Goal: Transaction & Acquisition: Purchase product/service

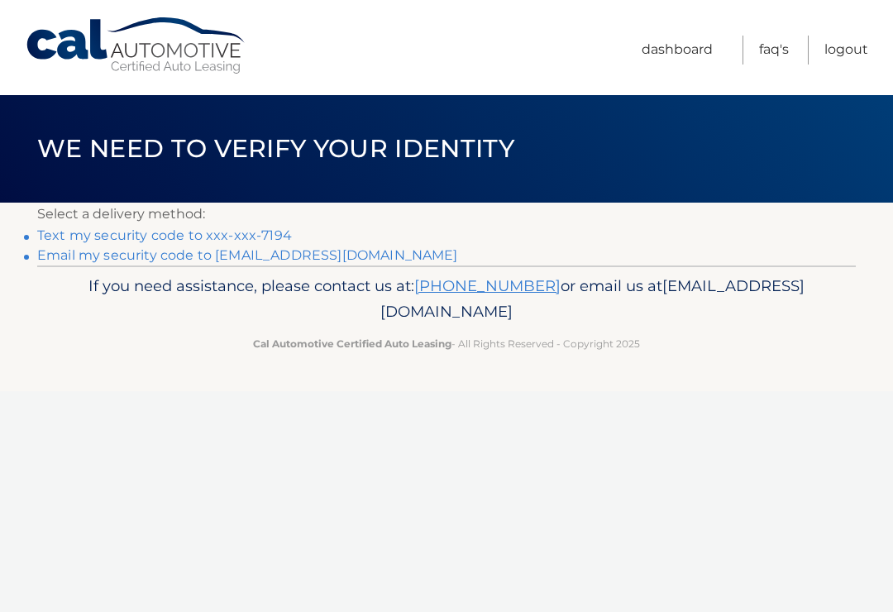
click at [97, 237] on link "Text my security code to xxx-xxx-7194" at bounding box center [164, 235] width 255 height 16
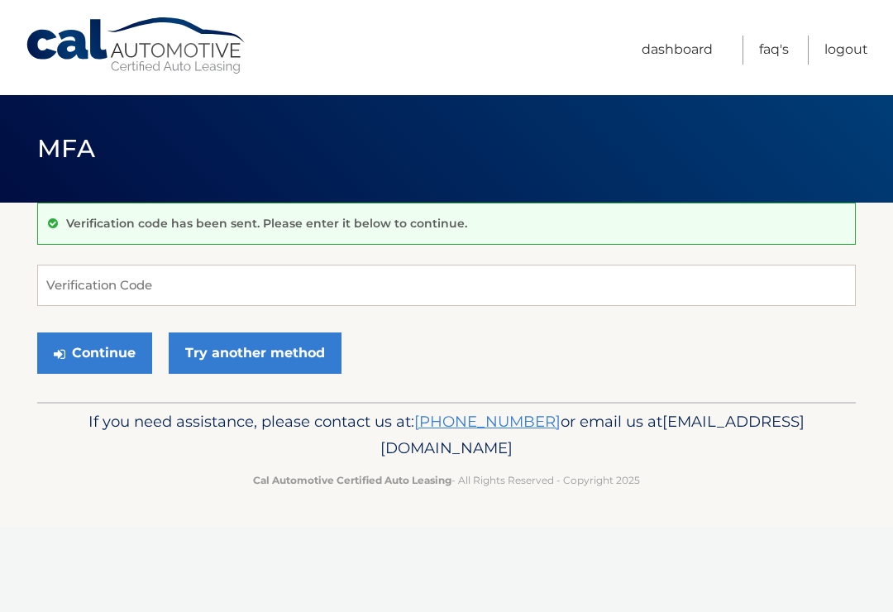
click at [155, 226] on p "Verification code has been sent. Please enter it below to continue." at bounding box center [266, 223] width 401 height 15
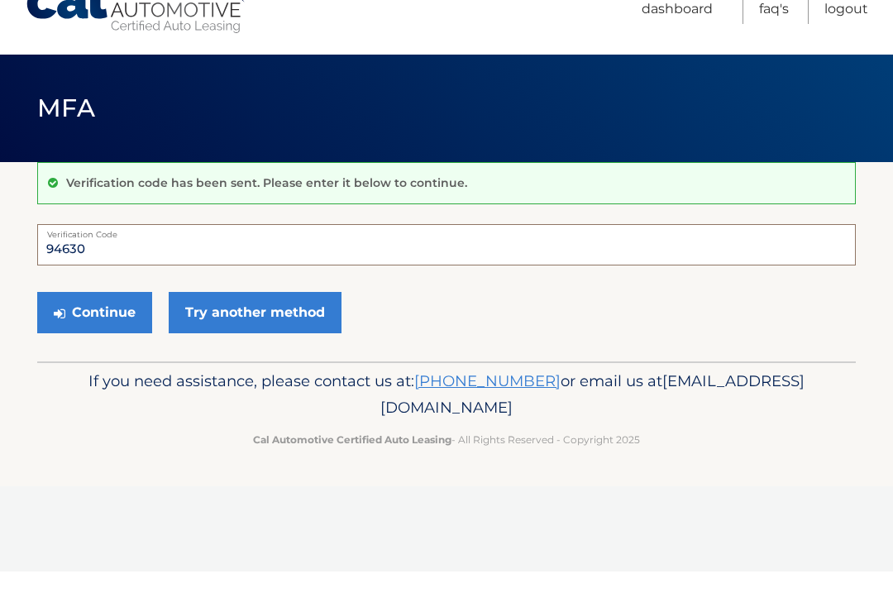
type input "946304"
click at [94, 332] on button "Continue" at bounding box center [94, 352] width 115 height 41
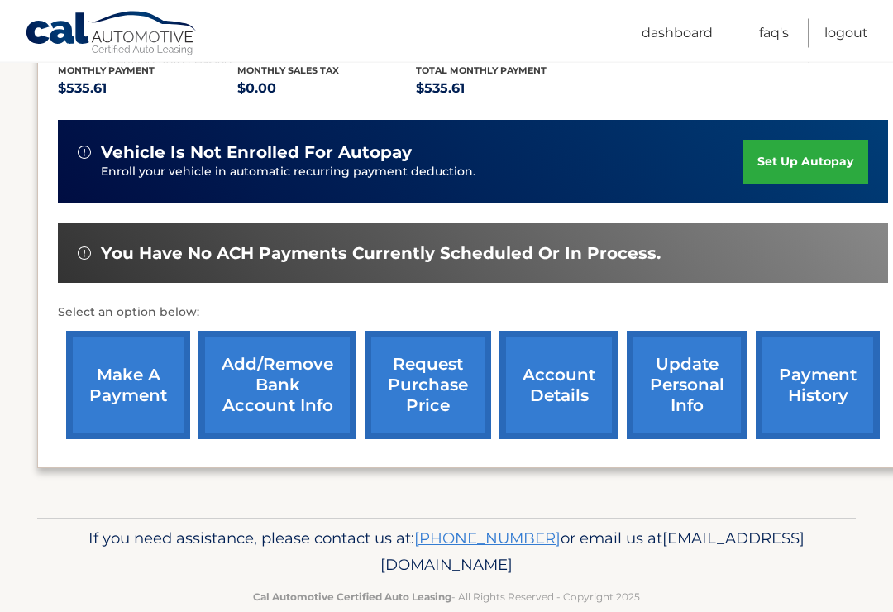
scroll to position [360, 0]
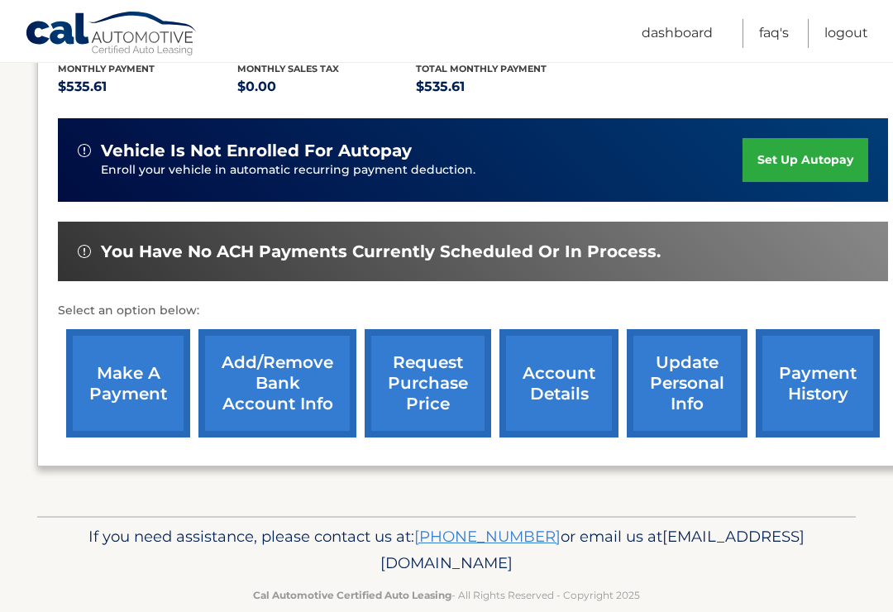
click at [134, 356] on link "make a payment" at bounding box center [128, 383] width 124 height 108
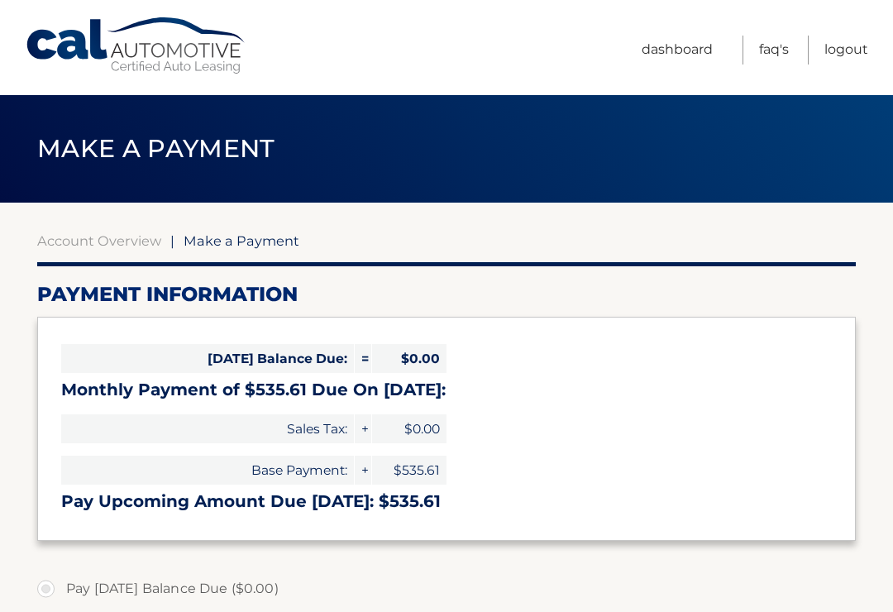
select select "Y2I4M2JjMjQtNjZjOS00ZjJhLWI1MmMtNzdiOTI2YmZmYmYy"
click at [116, 365] on span "Today's Balance Due:" at bounding box center [207, 358] width 293 height 29
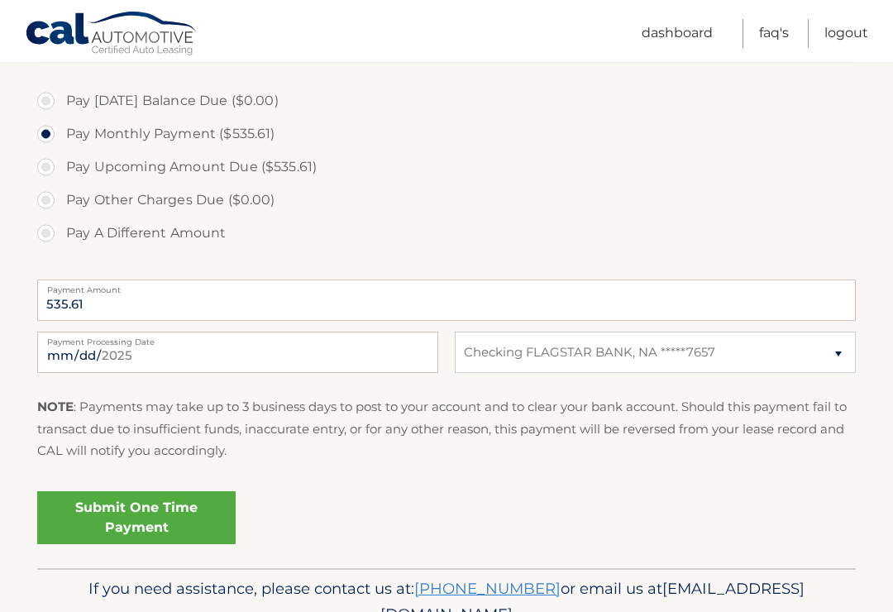
scroll to position [540, 0]
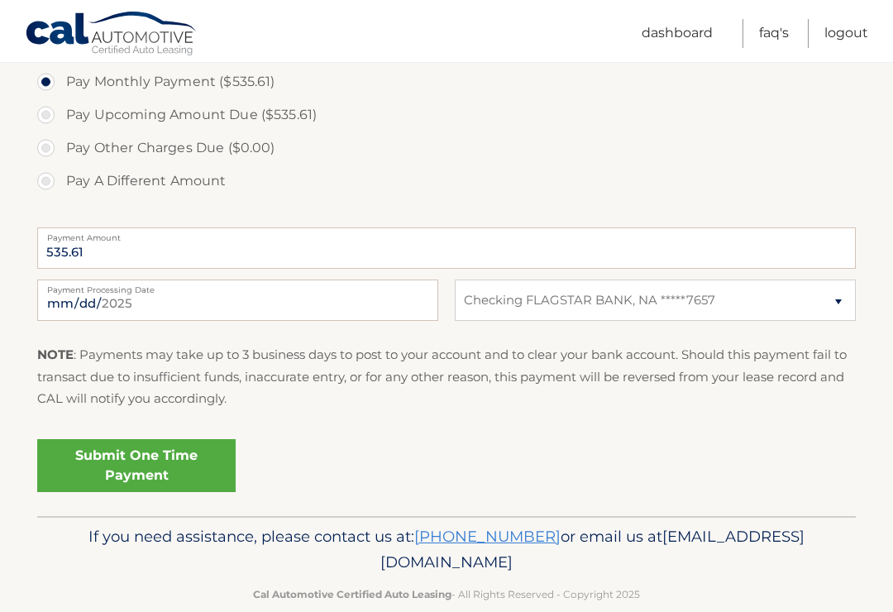
click at [188, 456] on link "Submit One Time Payment" at bounding box center [136, 465] width 198 height 53
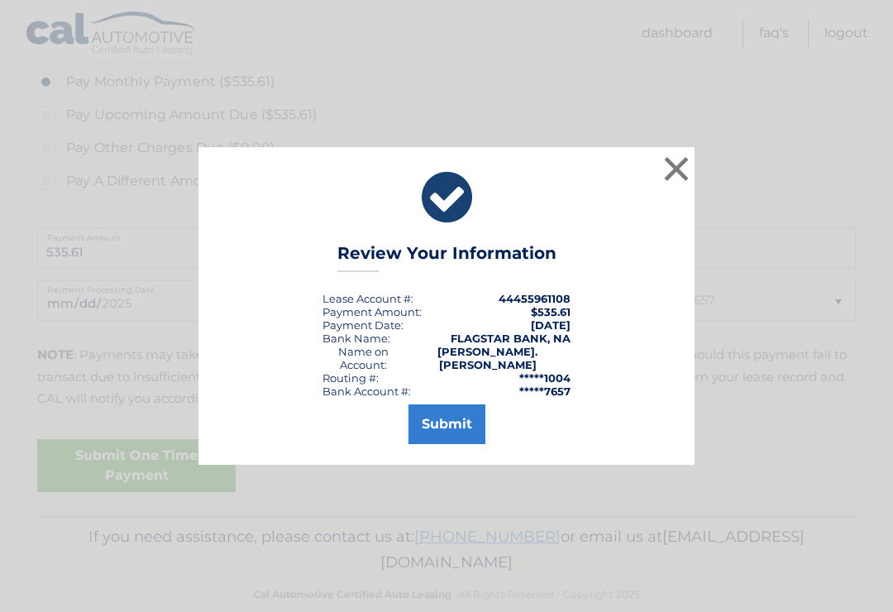
click at [460, 444] on button "Submit" at bounding box center [446, 424] width 77 height 40
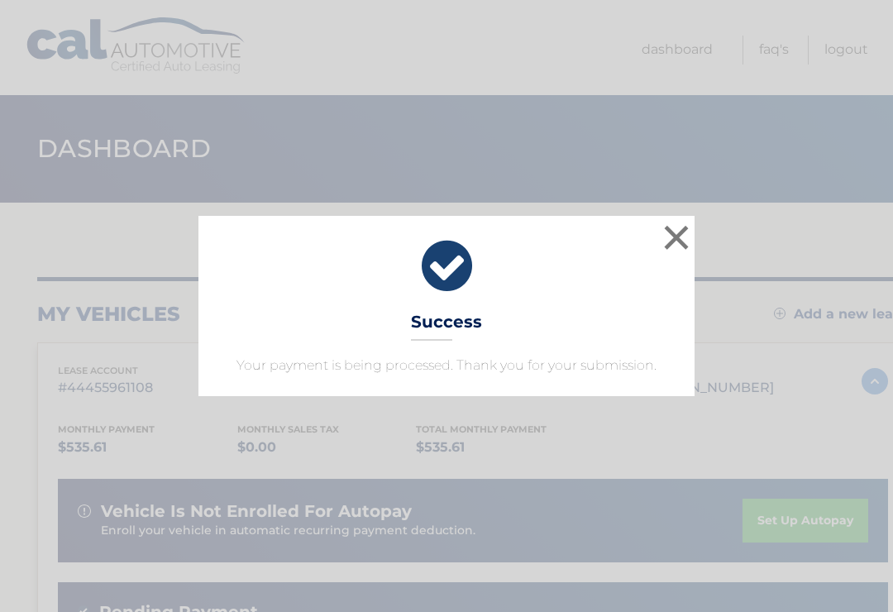
click at [857, 263] on div "× Success Your payment is being processed. Thank you for your submission." at bounding box center [447, 306] width 880 height 180
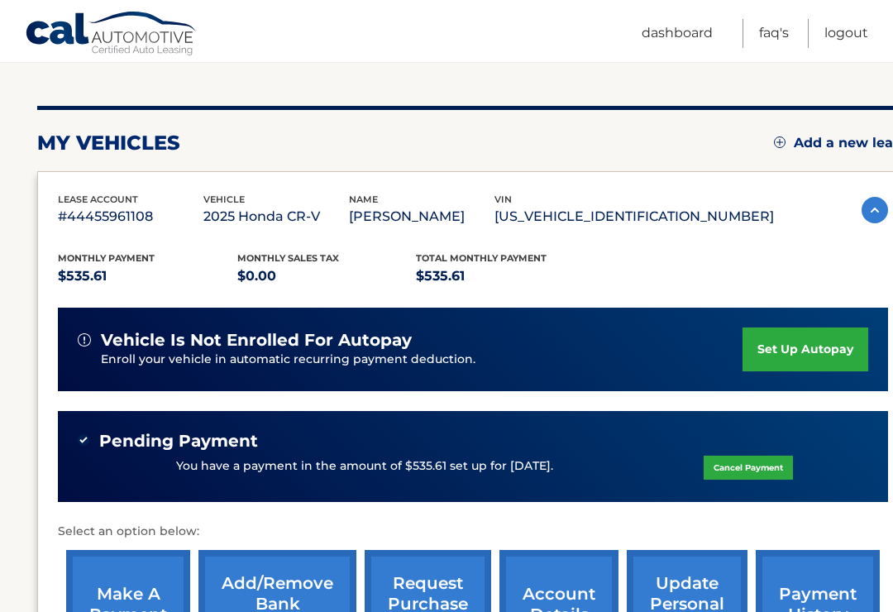
scroll to position [116, 0]
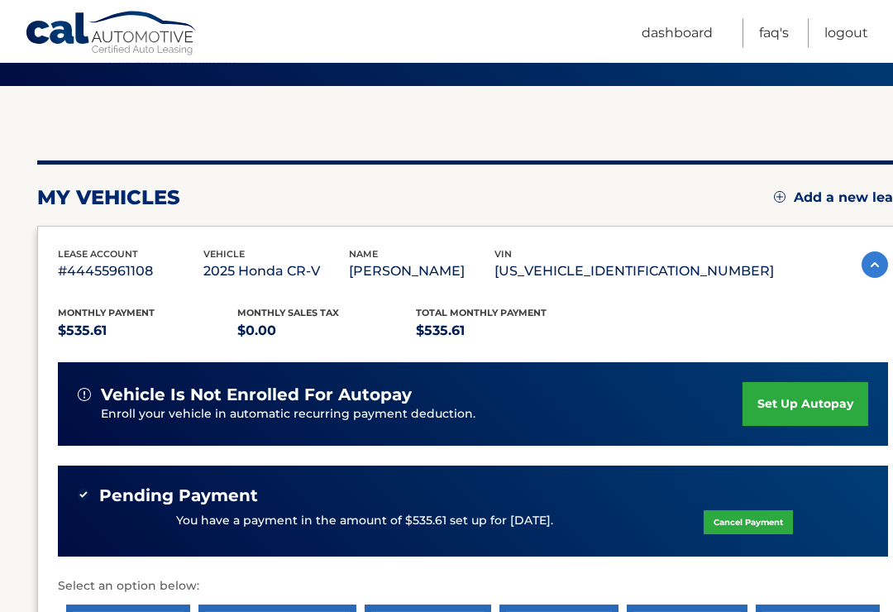
click at [853, 46] on link "Logout" at bounding box center [846, 33] width 44 height 29
